Goal: Find specific page/section: Find specific page/section

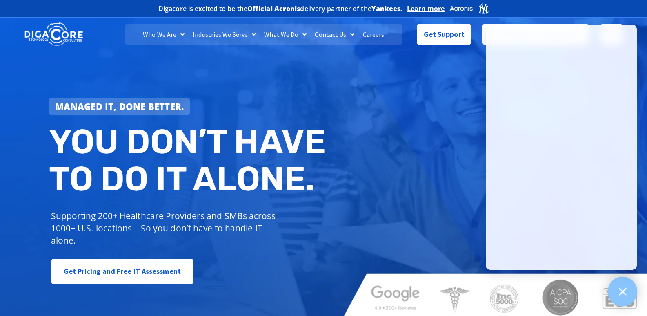
click at [624, 298] on div at bounding box center [623, 291] width 30 height 30
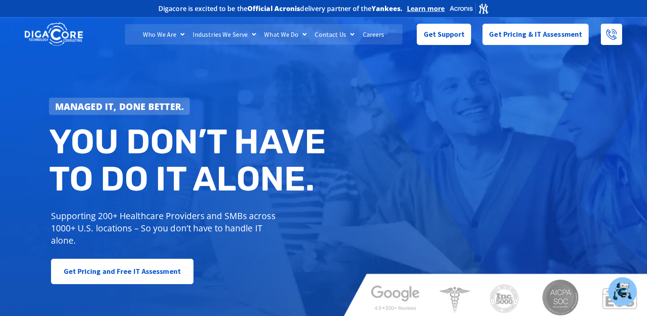
click at [294, 34] on div "Managed IT, done better. You don’t have to do IT alone. Supporting 200+ Healthc…" at bounding box center [323, 168] width 647 height 306
click at [303, 33] on div "Managed IT, done better. You don’t have to do IT alone. Supporting 200+ Healthc…" at bounding box center [323, 168] width 647 height 306
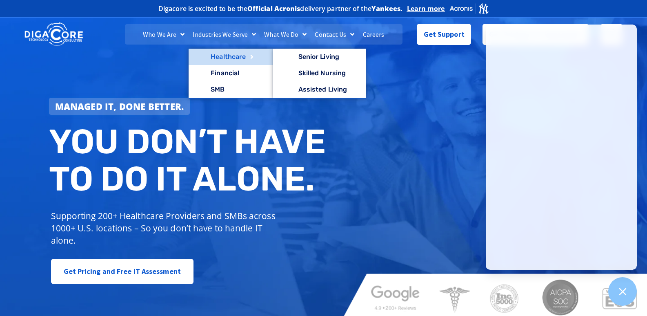
click at [224, 52] on link "Healthcare" at bounding box center [231, 57] width 84 height 16
